Goal: Transaction & Acquisition: Purchase product/service

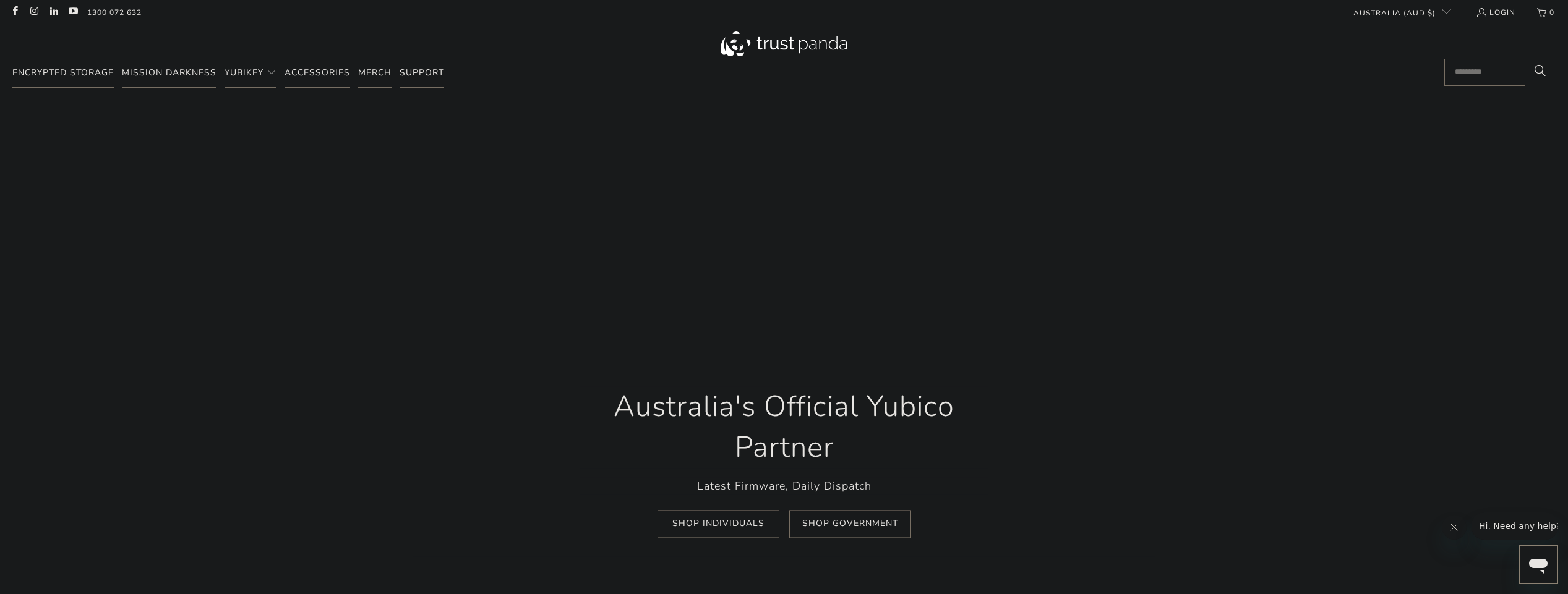
scroll to position [0, 268]
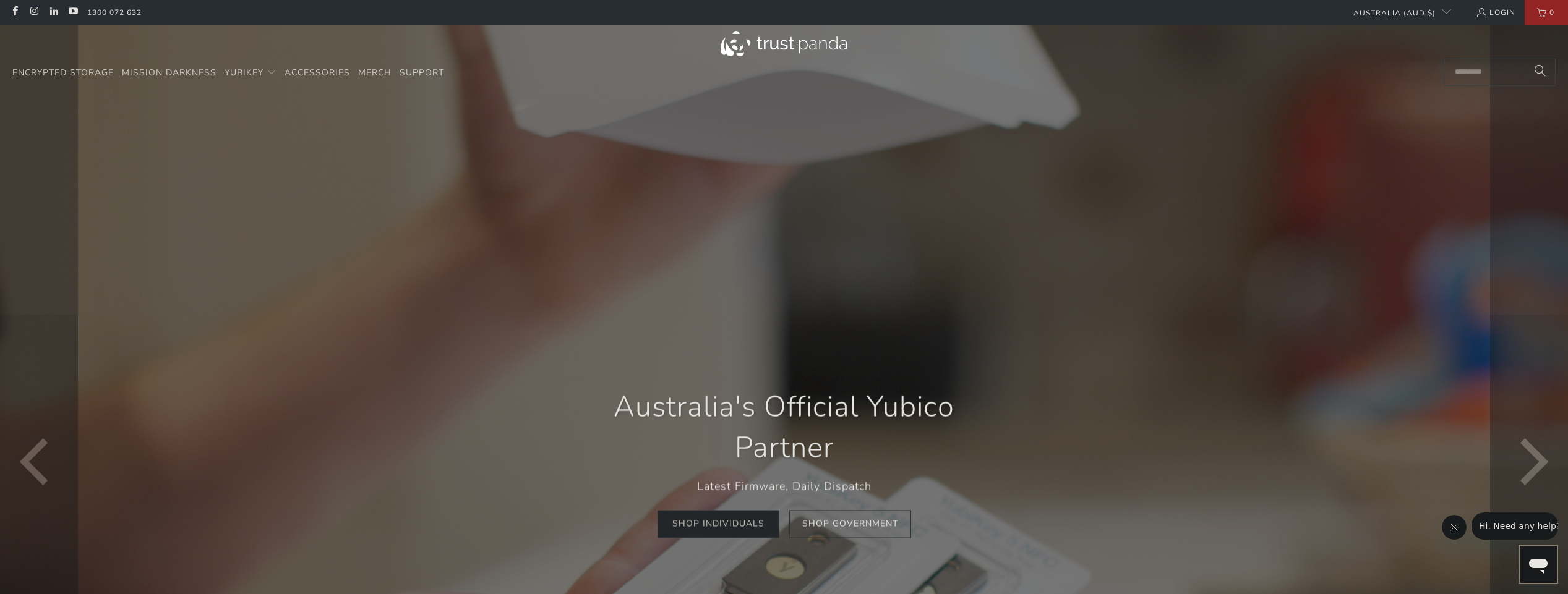
click at [740, 523] on link "Shop Individuals" at bounding box center [719, 525] width 122 height 28
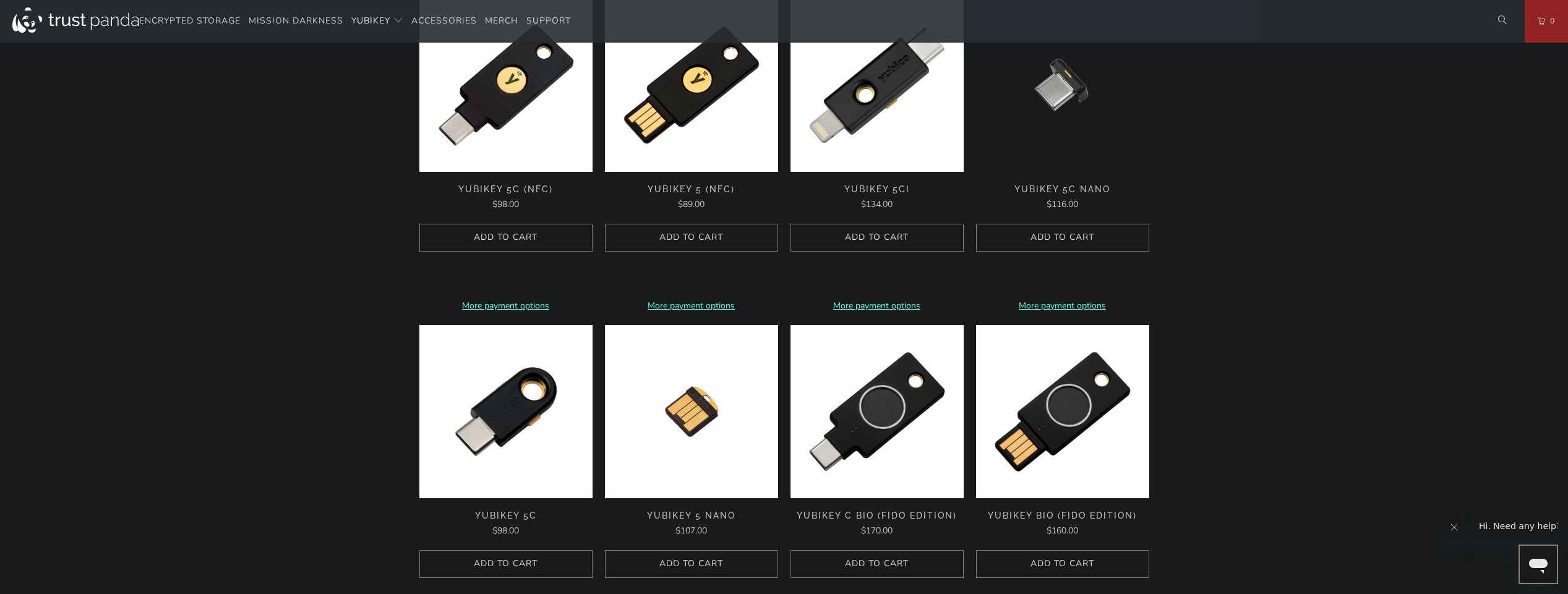
scroll to position [1051, 0]
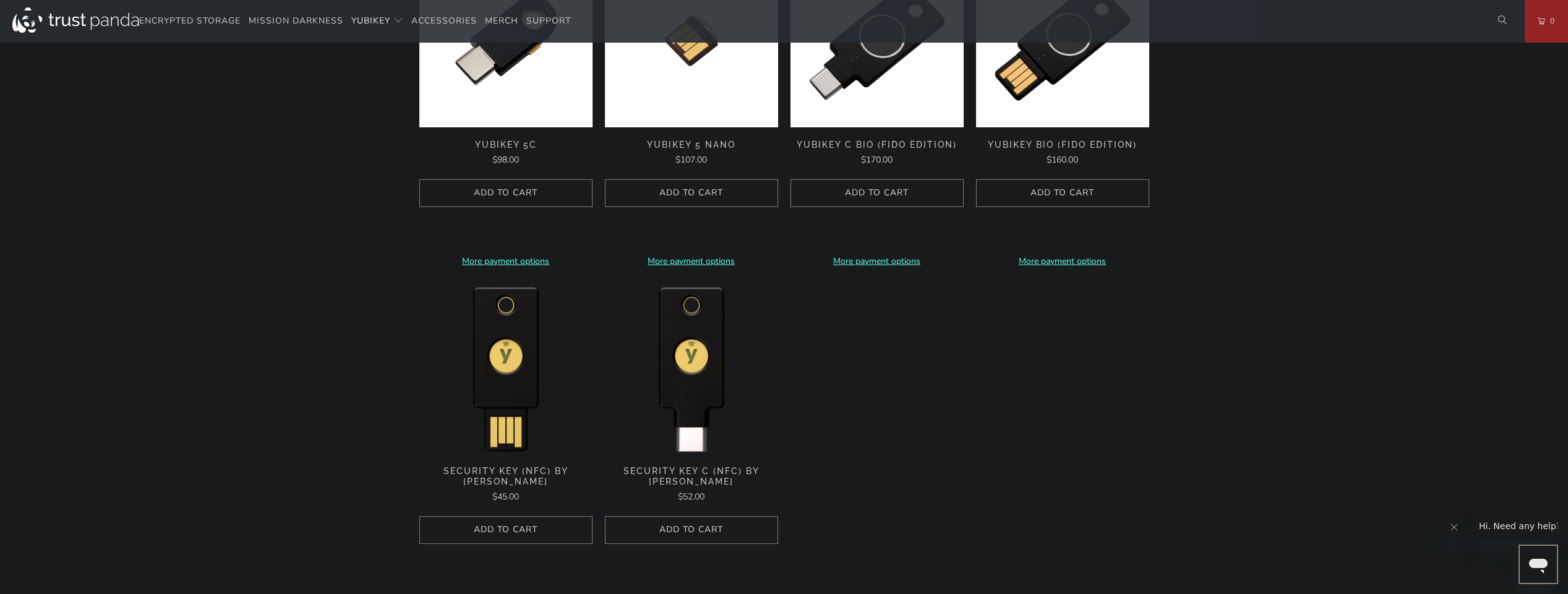
click at [540, 472] on span "Security Key (NFC) by Yubico" at bounding box center [505, 476] width 174 height 21
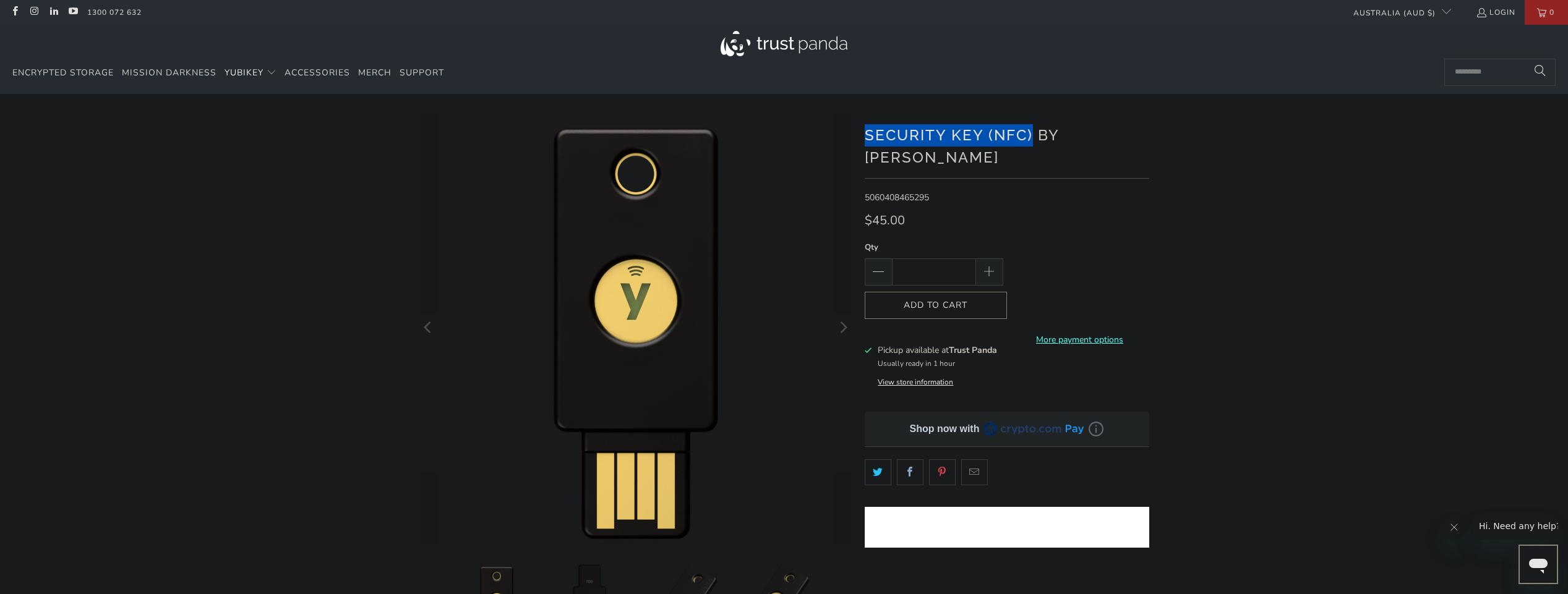
drag, startPoint x: 867, startPoint y: 133, endPoint x: 1032, endPoint y: 123, distance: 165.3
click at [1032, 123] on h1 "Security Key (NFC) by [PERSON_NAME]" at bounding box center [1008, 146] width 284 height 47
copy h1 "Security Key (NFC)"
drag, startPoint x: 1278, startPoint y: 249, endPoint x: 1311, endPoint y: 192, distance: 65.9
click at [1278, 249] on div "*" at bounding box center [784, 424] width 1568 height 624
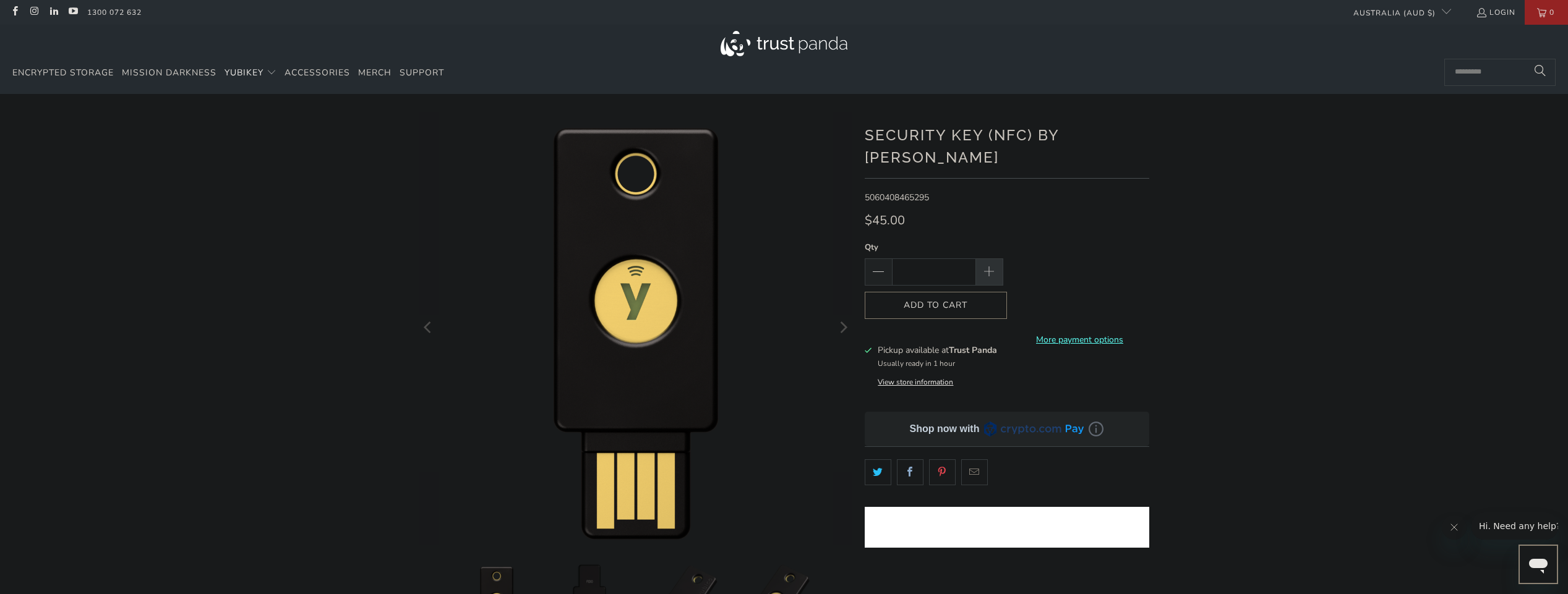
click at [986, 266] on span at bounding box center [989, 272] width 14 height 14
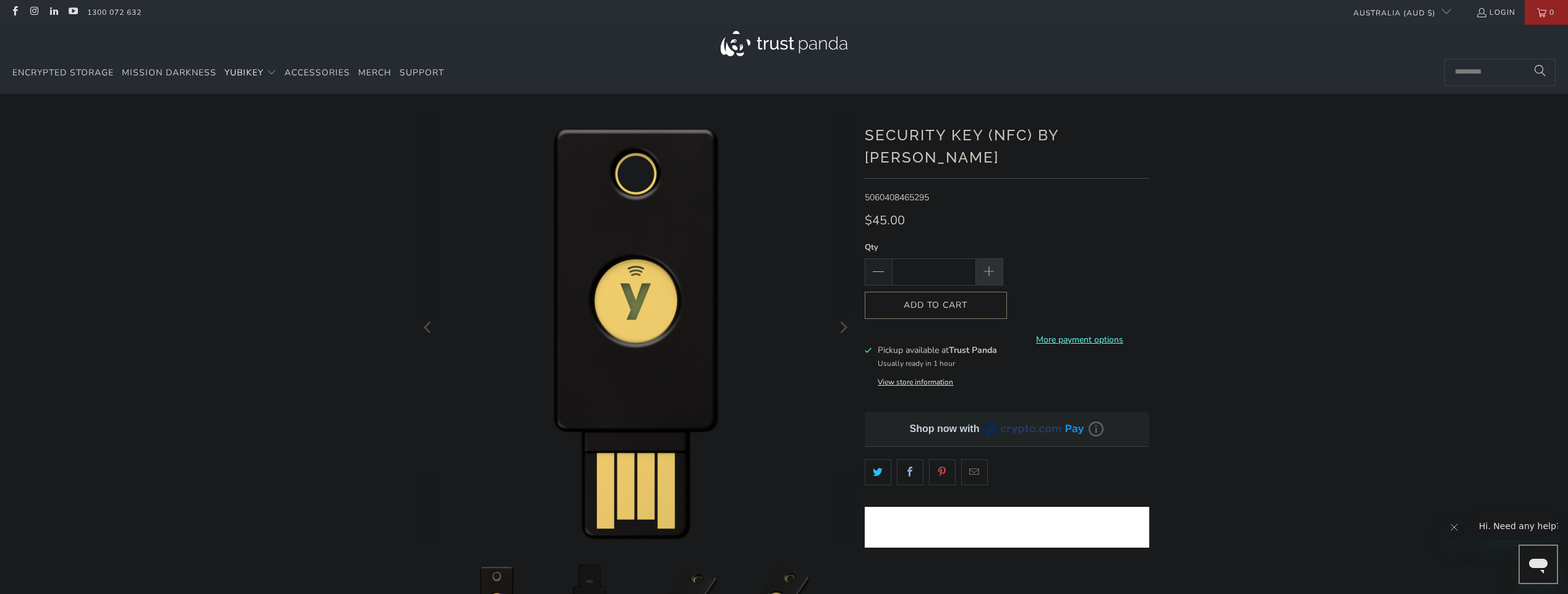
type input "*"
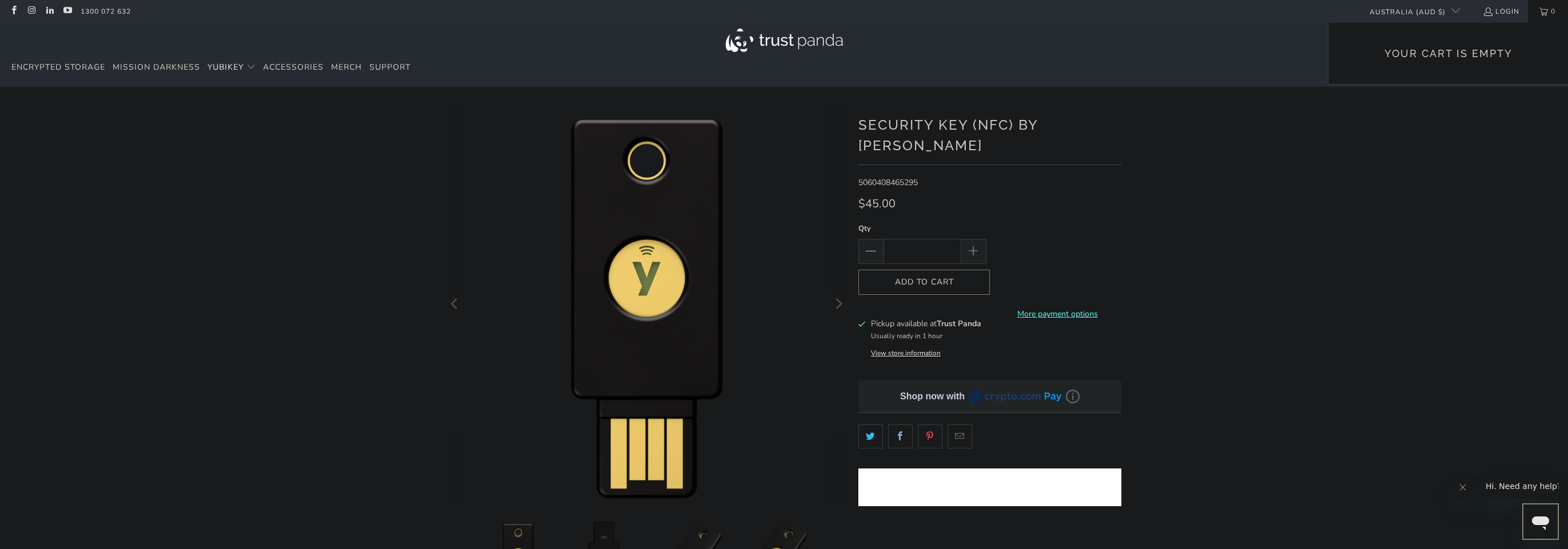
click at [1449, 13] on link "0" at bounding box center [1548, 11] width 40 height 23
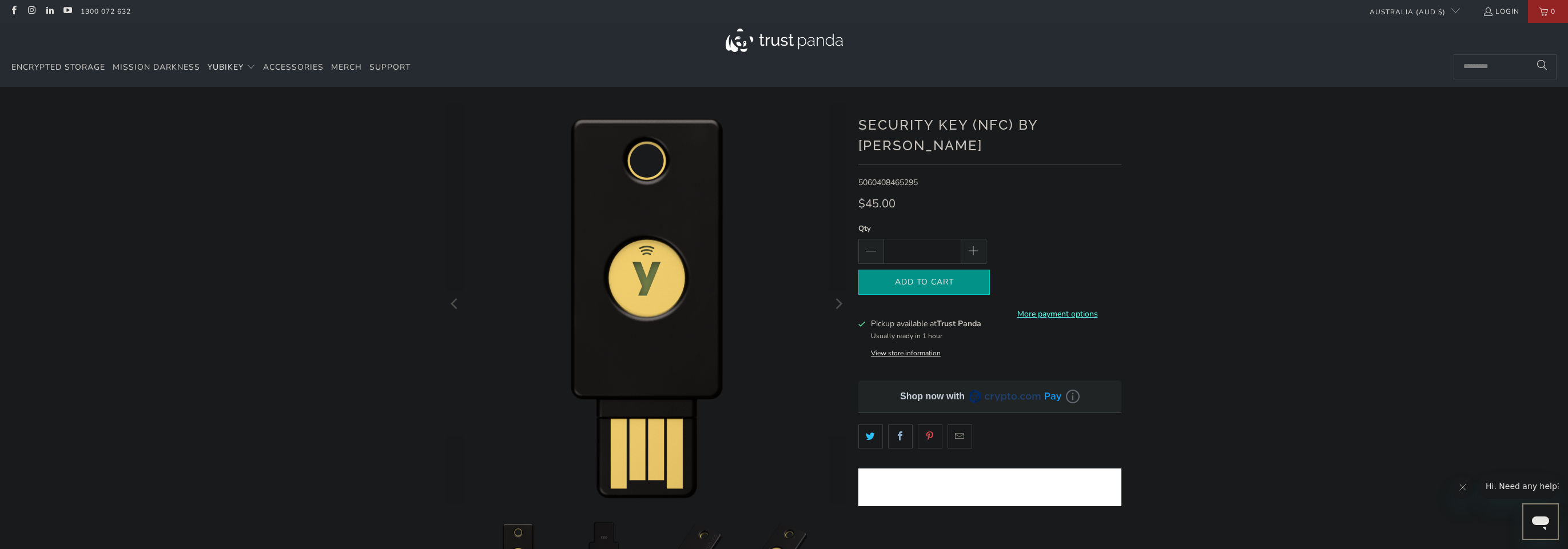
click at [953, 278] on span "Add to Cart" at bounding box center [923, 282] width 107 height 9
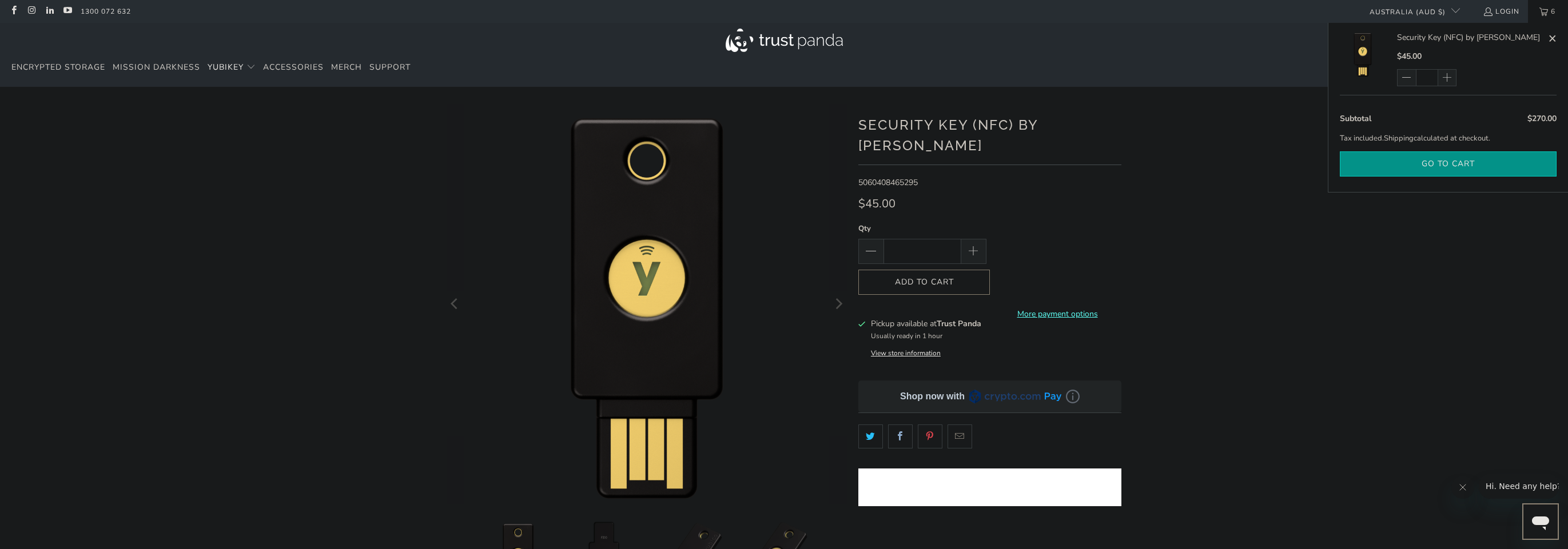
click at [1435, 167] on button "Go to cart" at bounding box center [1448, 164] width 217 height 26
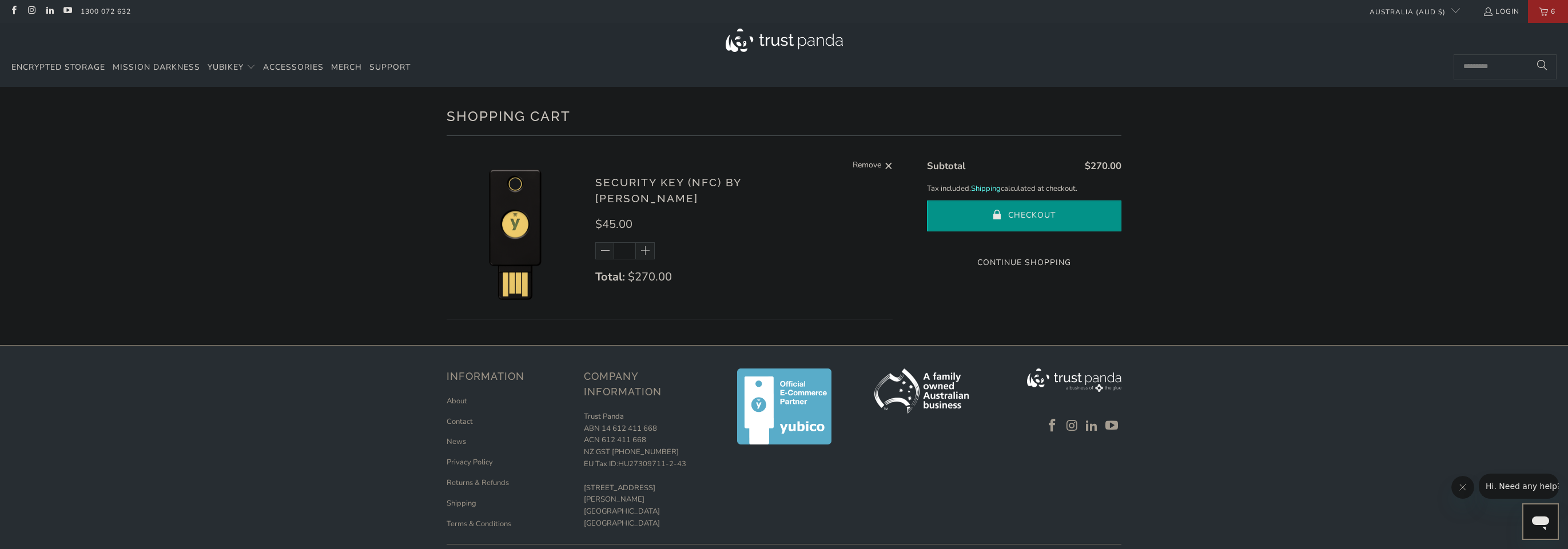
click at [1034, 215] on button "Checkout" at bounding box center [1024, 215] width 194 height 30
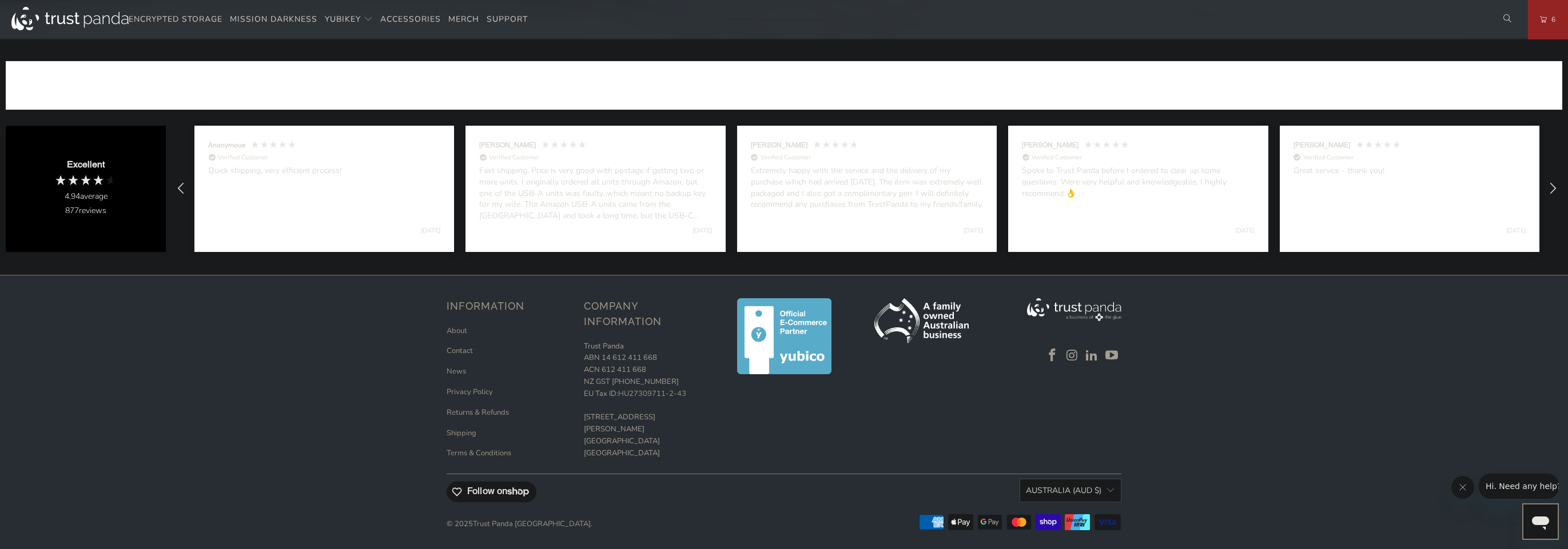
scroll to position [860, 0]
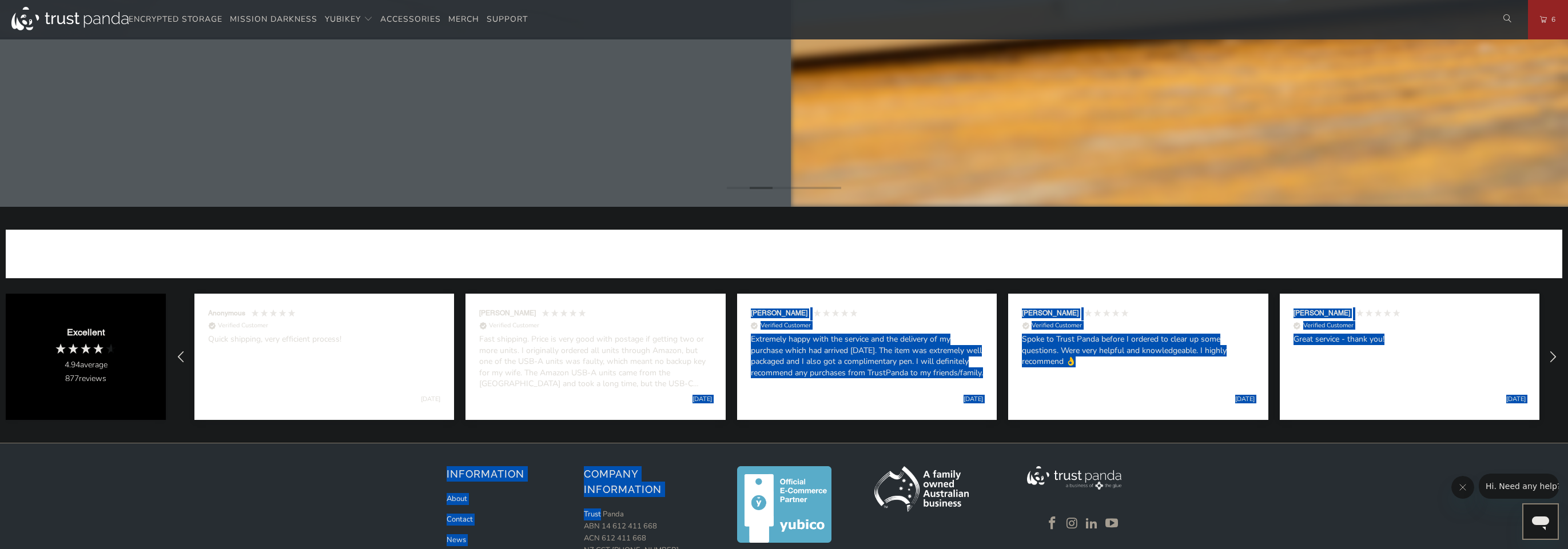
drag, startPoint x: 600, startPoint y: 338, endPoint x: 605, endPoint y: 410, distance: 72.2
